Goal: Find specific page/section: Find specific page/section

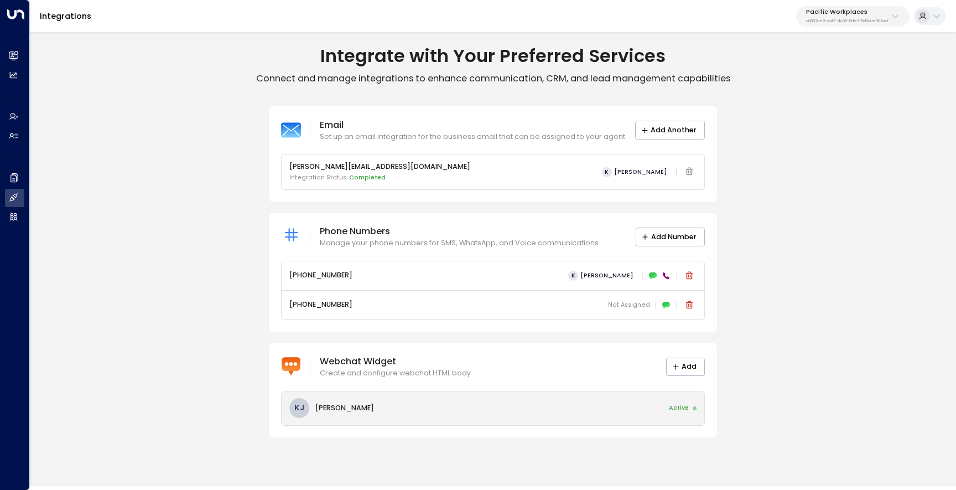
click at [602, 409] on div "KJ Kasey James Active" at bounding box center [493, 408] width 423 height 34
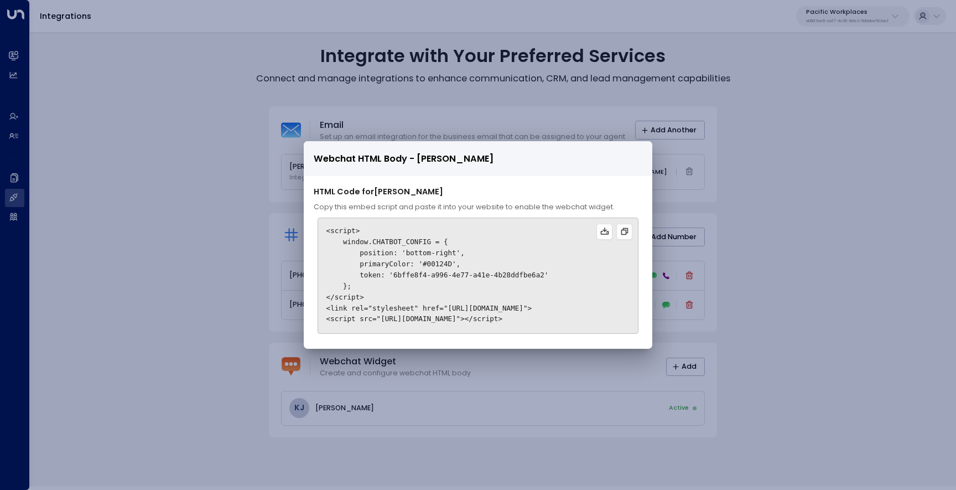
click at [817, 350] on div "Webchat HTML Body - Kasey James HTML Code for Kasey James Copy this embed scrip…" at bounding box center [478, 245] width 956 height 490
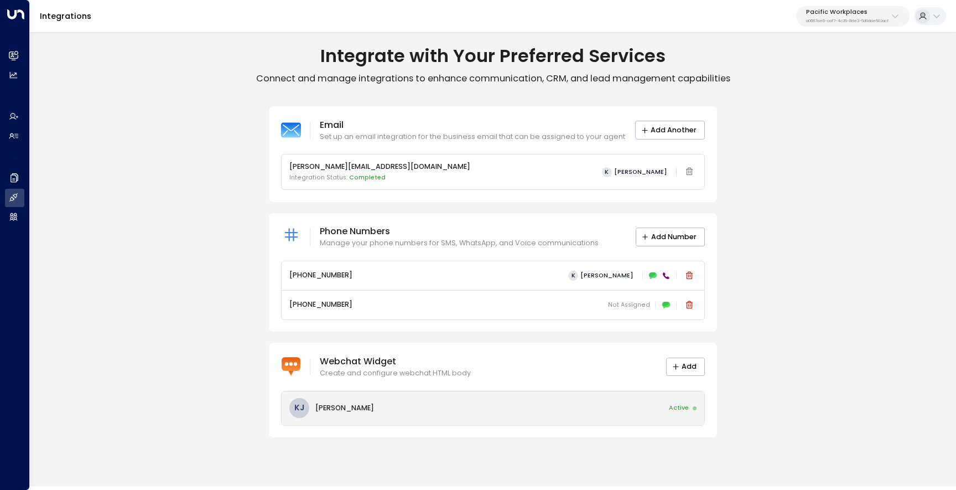
click at [623, 410] on div "KJ Kasey James Active" at bounding box center [493, 408] width 423 height 34
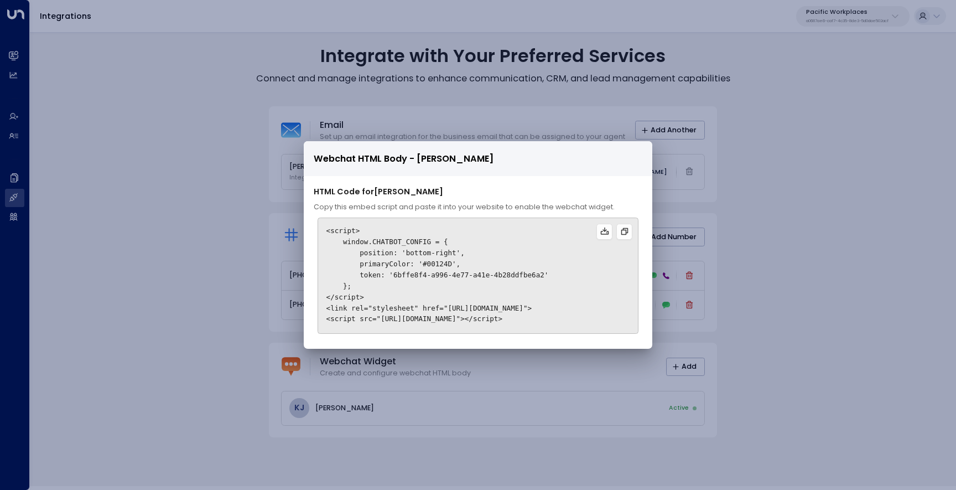
click at [754, 190] on div "Webchat HTML Body - Kasey James HTML Code for Kasey James Copy this embed scrip…" at bounding box center [478, 245] width 956 height 490
